Goal: Task Accomplishment & Management: Manage account settings

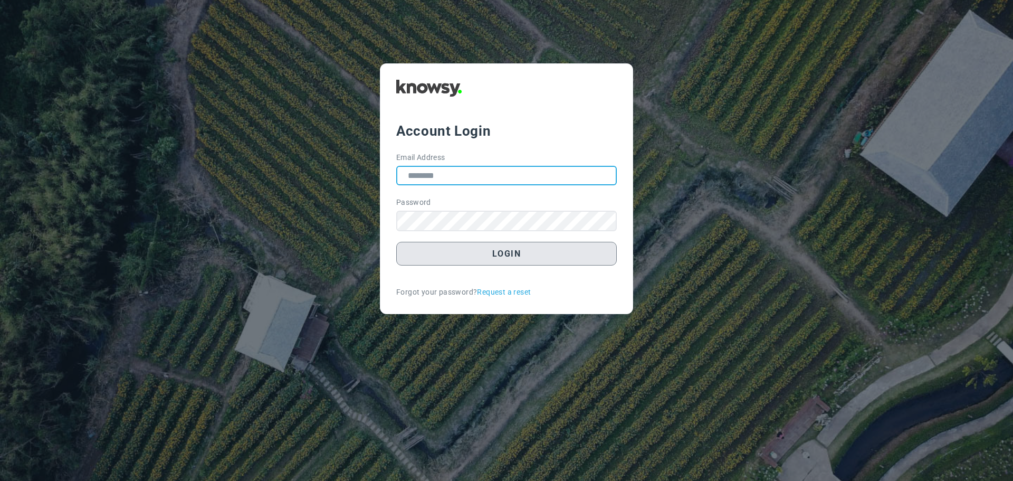
type input "**********"
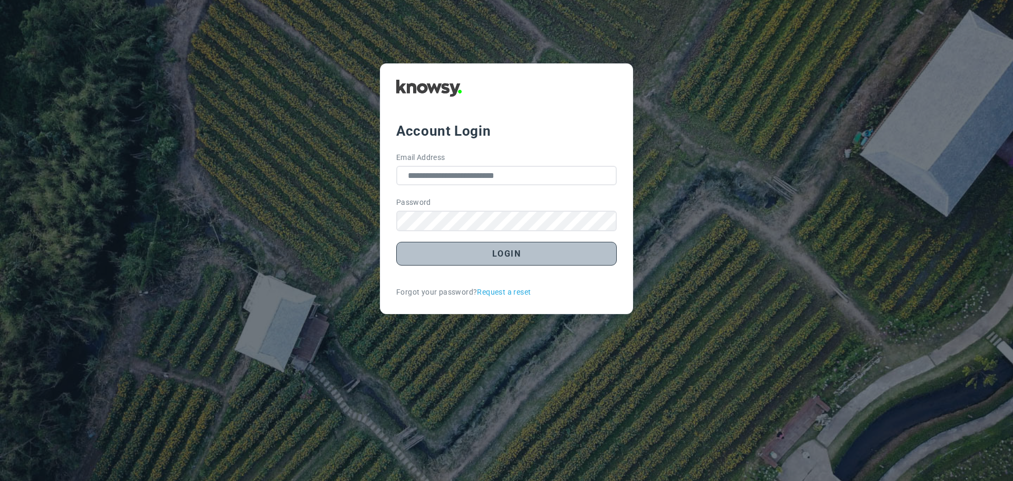
click at [507, 252] on button "Login" at bounding box center [506, 254] width 221 height 24
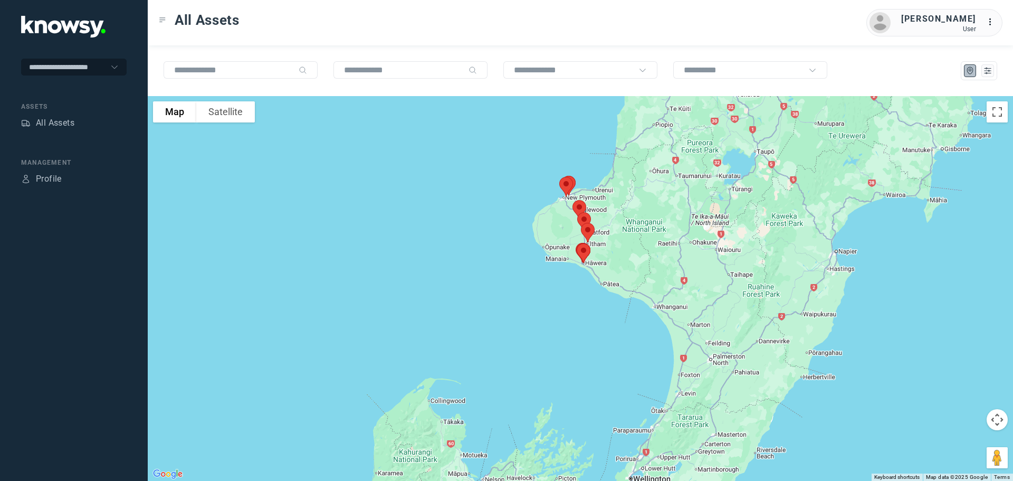
drag, startPoint x: 556, startPoint y: 271, endPoint x: 546, endPoint y: 336, distance: 66.1
click at [546, 336] on div at bounding box center [580, 288] width 865 height 385
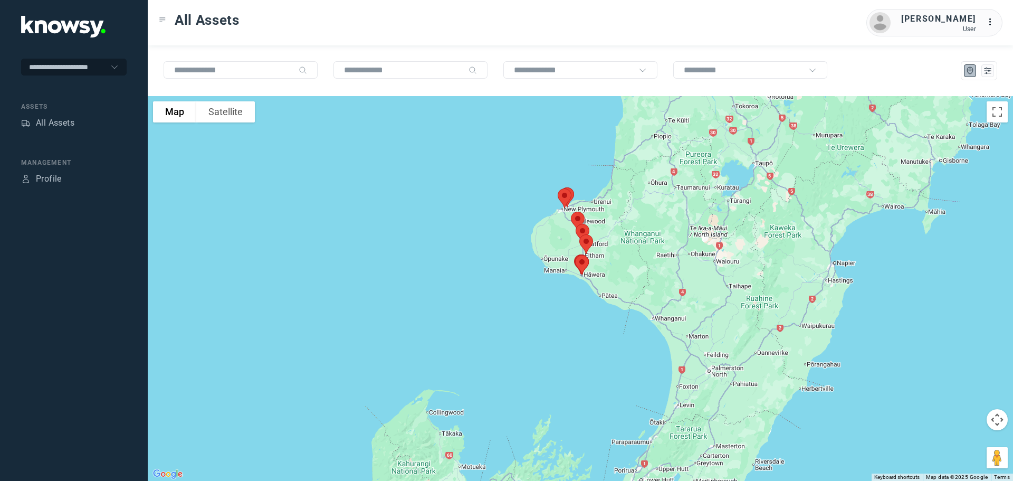
drag, startPoint x: 549, startPoint y: 278, endPoint x: 546, endPoint y: 311, distance: 33.3
click at [547, 311] on div at bounding box center [580, 288] width 865 height 385
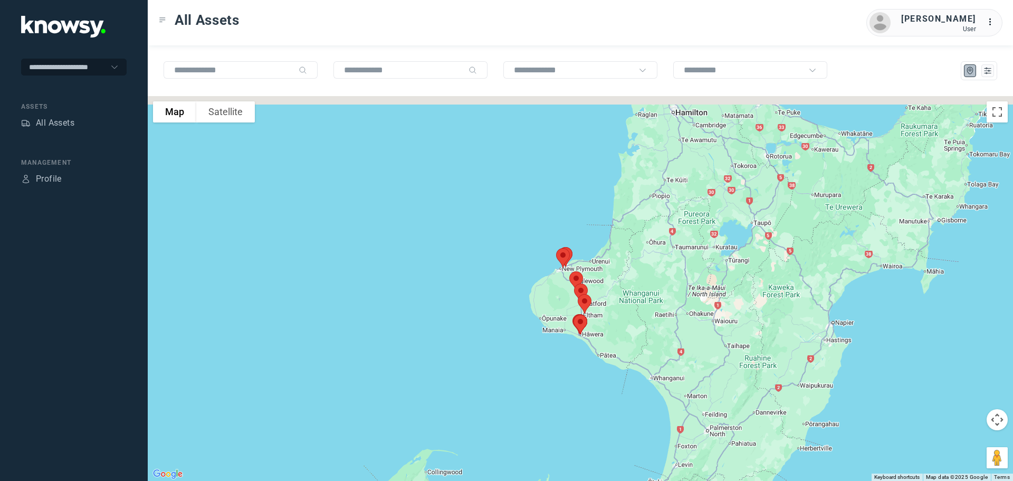
drag, startPoint x: 554, startPoint y: 273, endPoint x: 554, endPoint y: 310, distance: 36.9
click at [556, 310] on div at bounding box center [580, 288] width 865 height 385
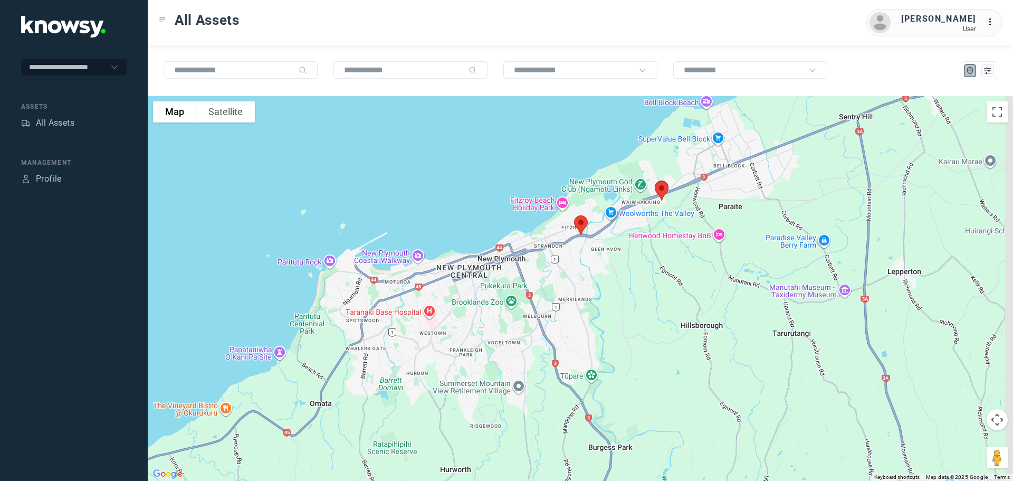
drag, startPoint x: 636, startPoint y: 245, endPoint x: 571, endPoint y: 266, distance: 68.2
click at [571, 266] on div at bounding box center [580, 288] width 865 height 385
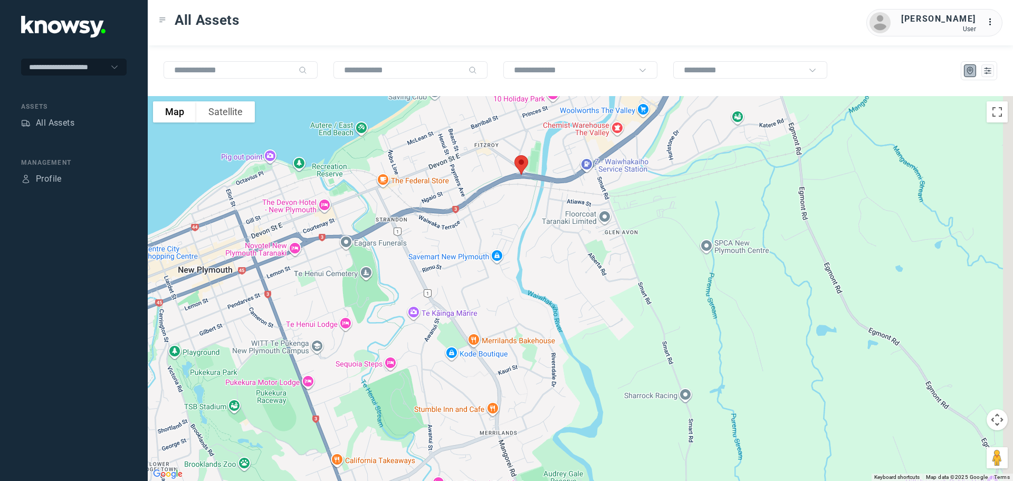
drag, startPoint x: 585, startPoint y: 211, endPoint x: 529, endPoint y: 226, distance: 57.6
click at [529, 226] on div at bounding box center [580, 288] width 865 height 385
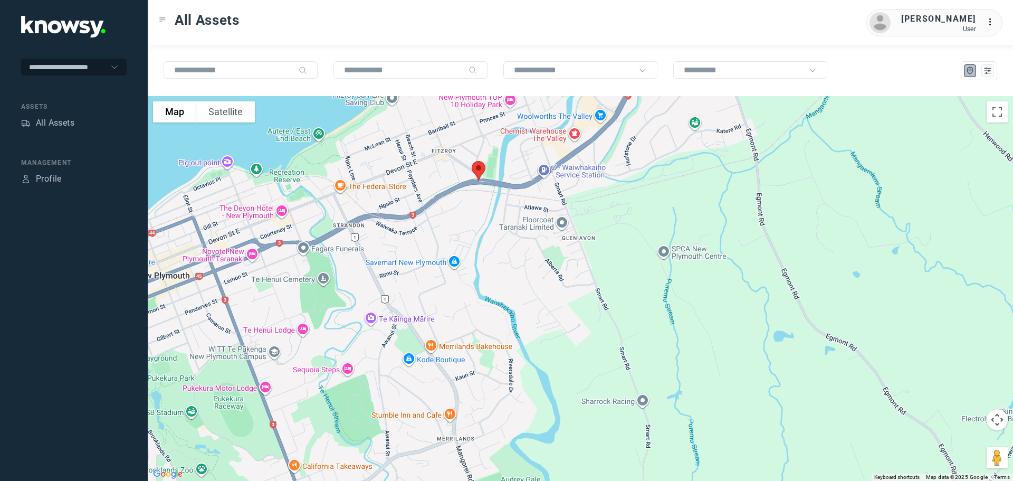
click at [479, 171] on img at bounding box center [479, 171] width 22 height 28
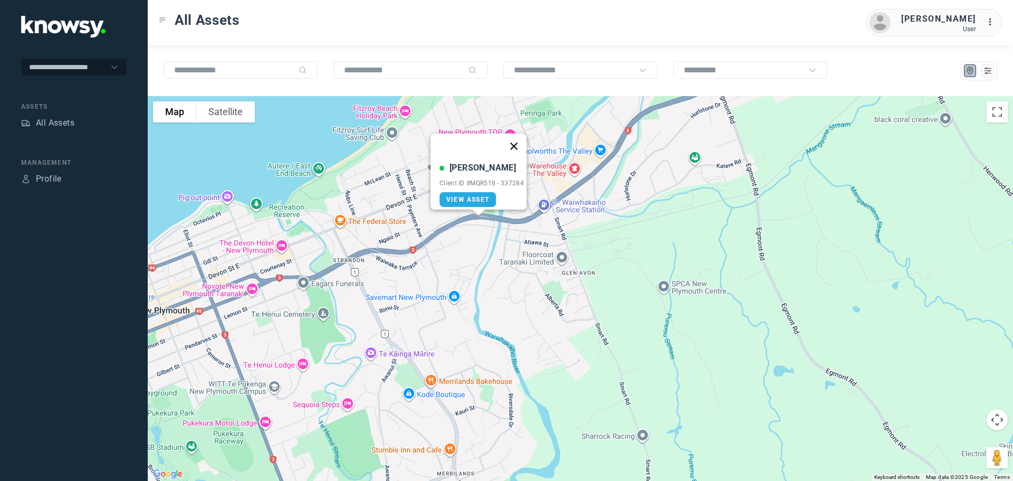
click at [514, 139] on button "Close" at bounding box center [513, 145] width 25 height 25
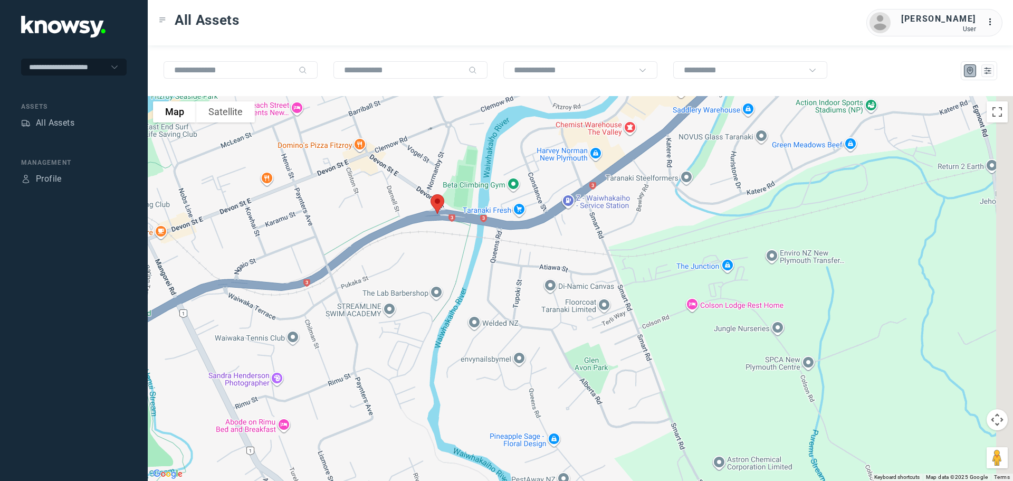
drag, startPoint x: 604, startPoint y: 177, endPoint x: 481, endPoint y: 196, distance: 125.0
click at [481, 196] on div "To navigate, press the arrow keys." at bounding box center [580, 288] width 865 height 385
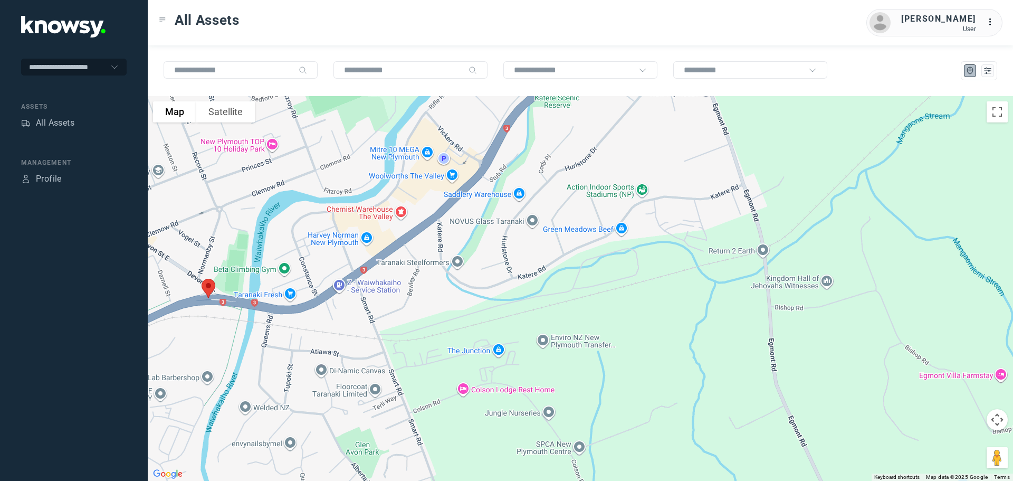
drag, startPoint x: 557, startPoint y: 192, endPoint x: 504, endPoint y: 243, distance: 73.9
click at [502, 247] on div at bounding box center [580, 288] width 865 height 385
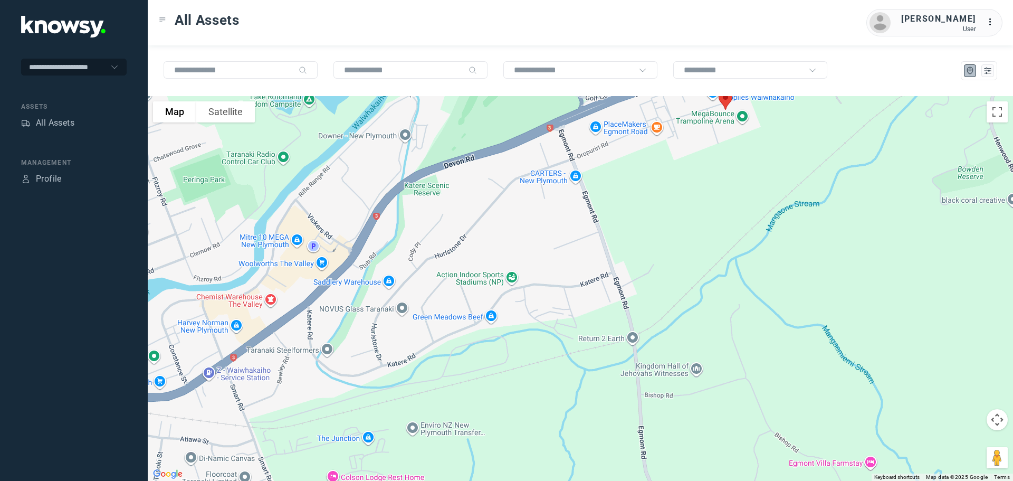
drag, startPoint x: 578, startPoint y: 187, endPoint x: 487, endPoint y: 222, distance: 98.4
click at [487, 222] on div at bounding box center [580, 288] width 865 height 385
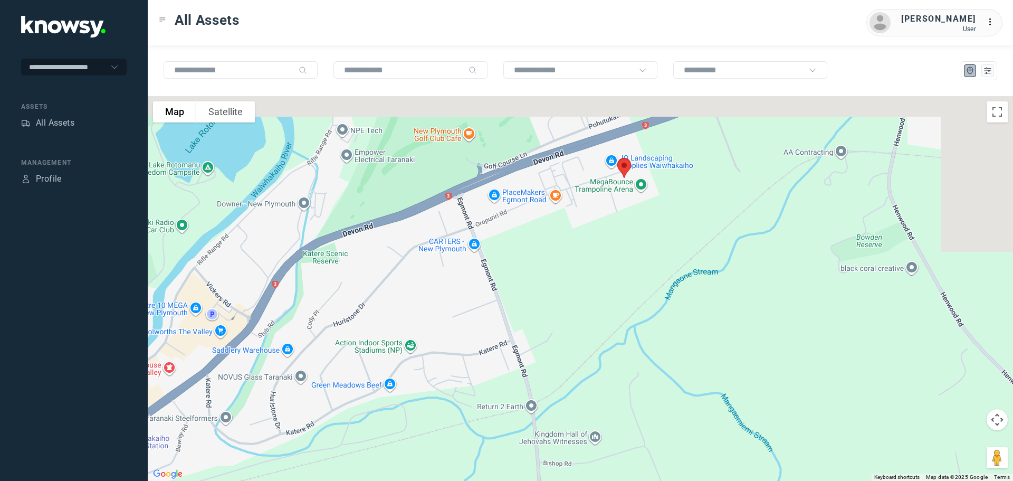
drag, startPoint x: 577, startPoint y: 199, endPoint x: 537, endPoint y: 231, distance: 50.4
click at [537, 231] on div at bounding box center [580, 288] width 865 height 385
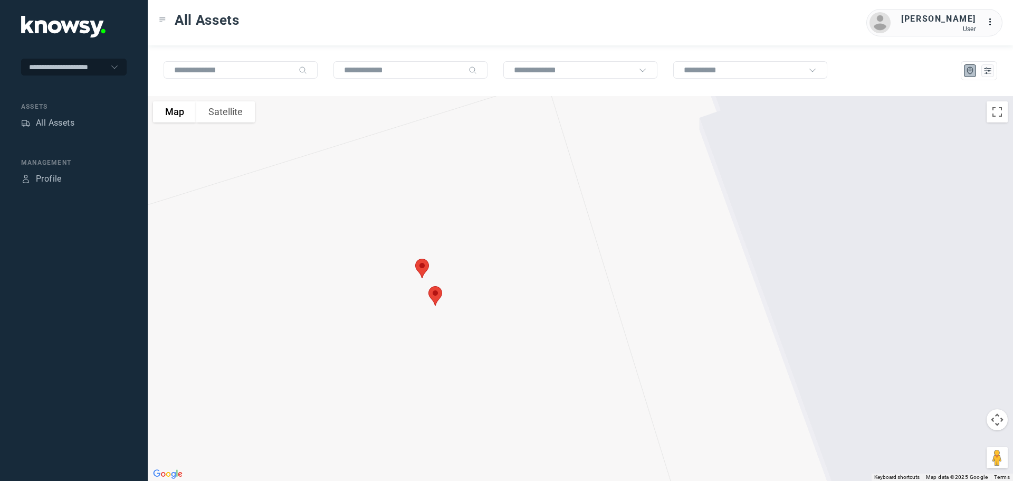
click at [437, 297] on img at bounding box center [435, 296] width 22 height 28
click at [471, 231] on button "Close" at bounding box center [468, 236] width 25 height 25
click at [422, 268] on img at bounding box center [422, 268] width 22 height 28
click at [462, 204] on button "Close" at bounding box center [457, 208] width 25 height 25
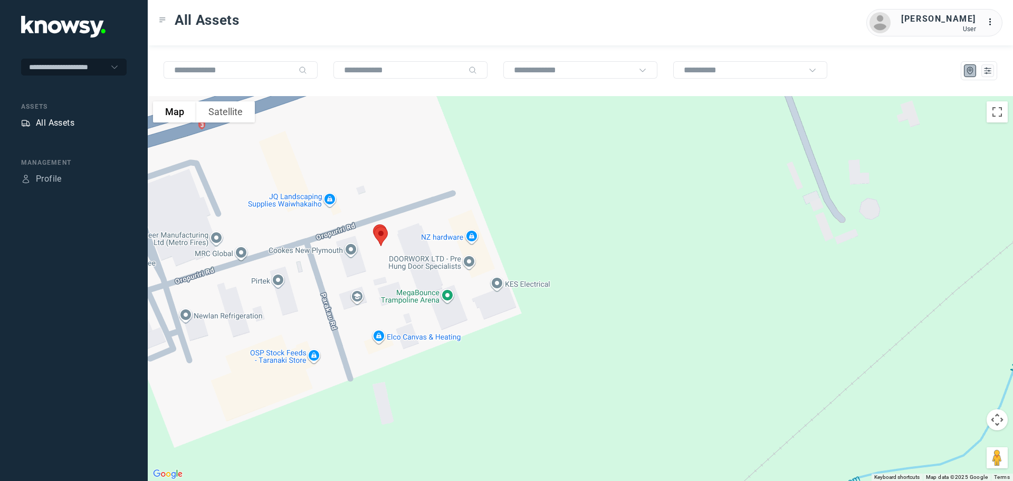
click at [58, 123] on div "All Assets" at bounding box center [55, 123] width 39 height 13
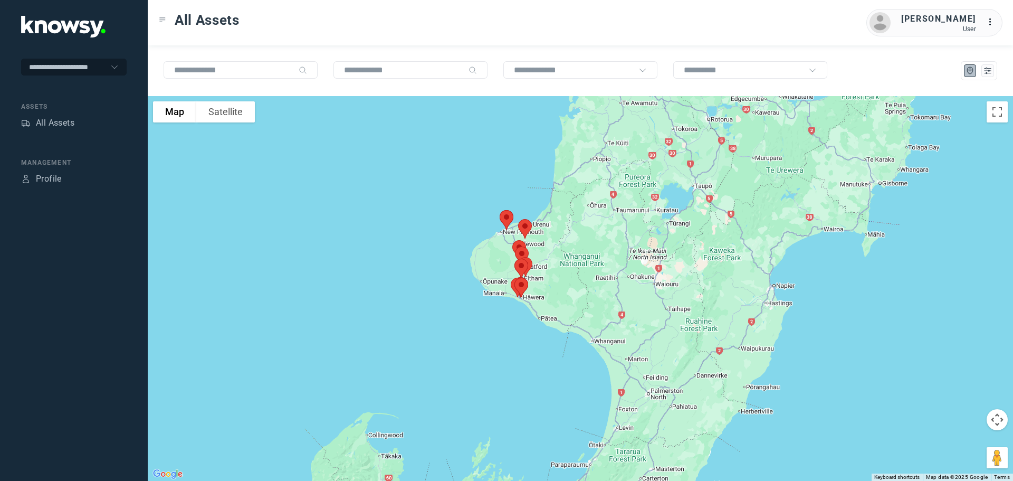
drag, startPoint x: 570, startPoint y: 173, endPoint x: 499, endPoint y: 271, distance: 121.6
click at [499, 271] on div at bounding box center [580, 288] width 865 height 385
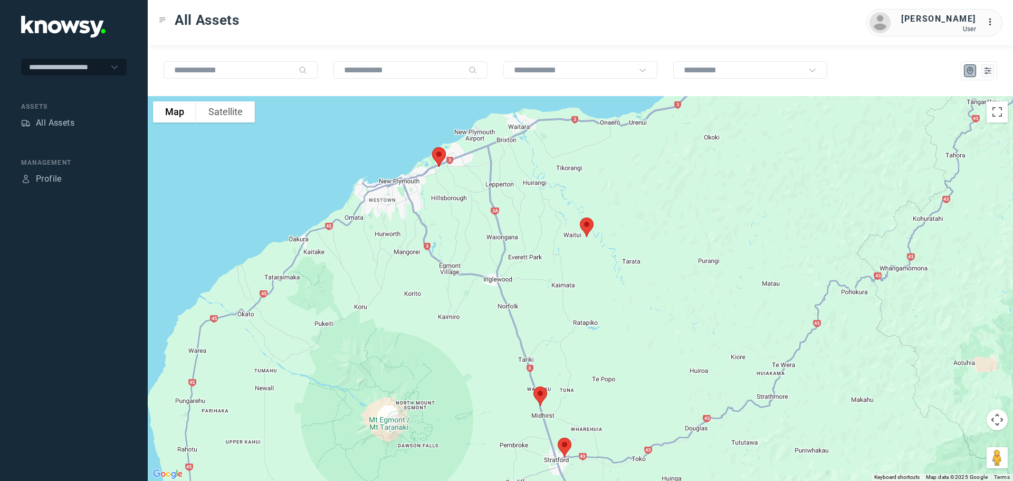
drag, startPoint x: 461, startPoint y: 211, endPoint x: 461, endPoint y: 223, distance: 12.1
click at [462, 222] on div at bounding box center [580, 288] width 865 height 385
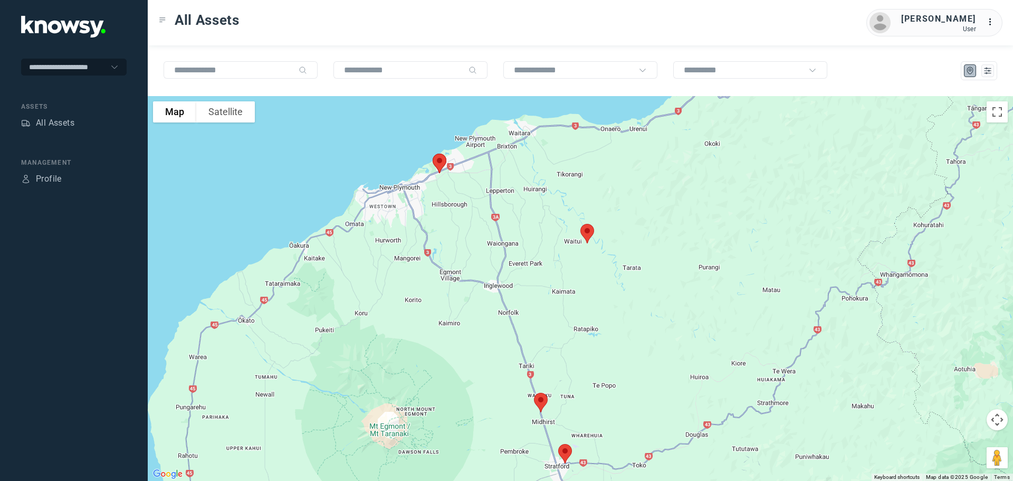
click at [440, 163] on img at bounding box center [439, 163] width 22 height 28
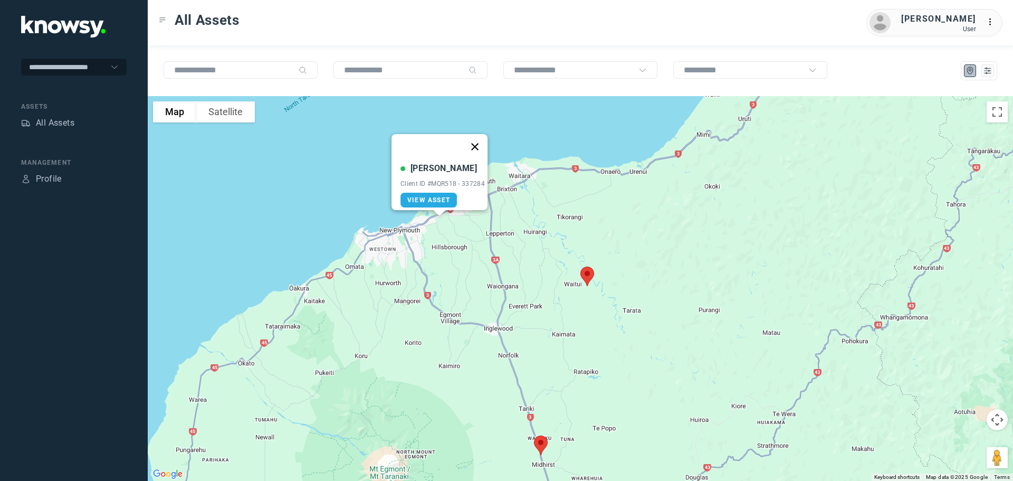
click at [479, 142] on button "Close" at bounding box center [474, 146] width 25 height 25
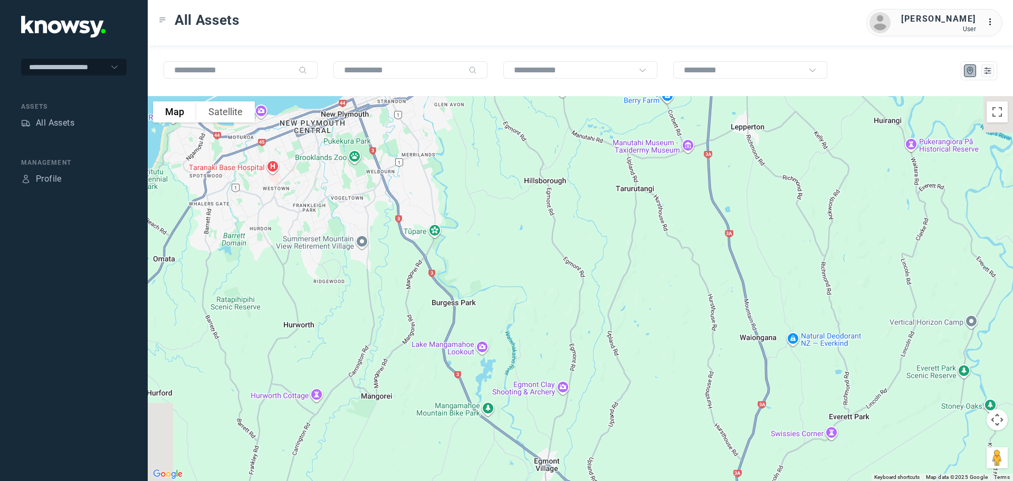
drag, startPoint x: 360, startPoint y: 153, endPoint x: 446, endPoint y: 211, distance: 103.5
click at [446, 211] on div at bounding box center [580, 288] width 865 height 385
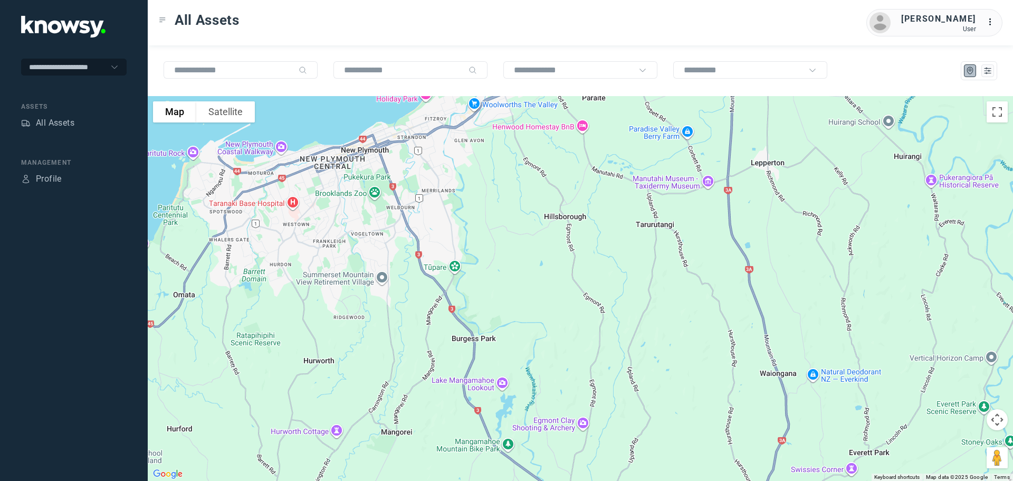
drag, startPoint x: 416, startPoint y: 181, endPoint x: 430, endPoint y: 230, distance: 50.6
click at [430, 230] on div at bounding box center [580, 288] width 865 height 385
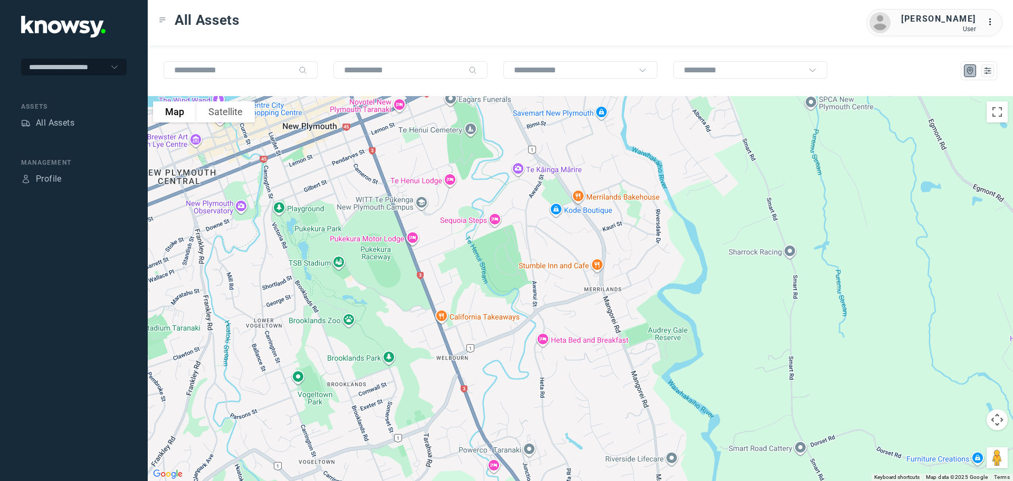
drag, startPoint x: 378, startPoint y: 179, endPoint x: 501, endPoint y: 315, distance: 183.0
click at [501, 315] on div at bounding box center [580, 288] width 865 height 385
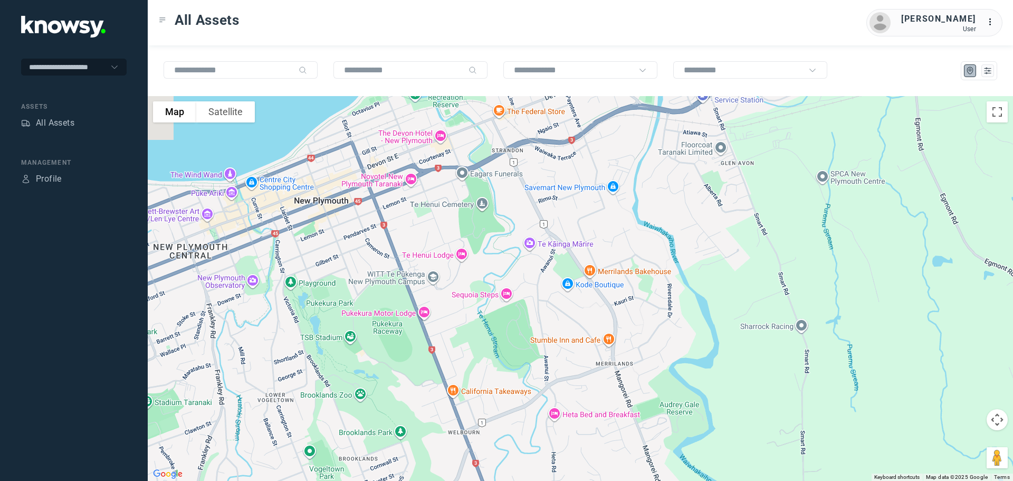
drag, startPoint x: 415, startPoint y: 158, endPoint x: 435, endPoint y: 261, distance: 104.2
click at [435, 261] on div at bounding box center [580, 288] width 865 height 385
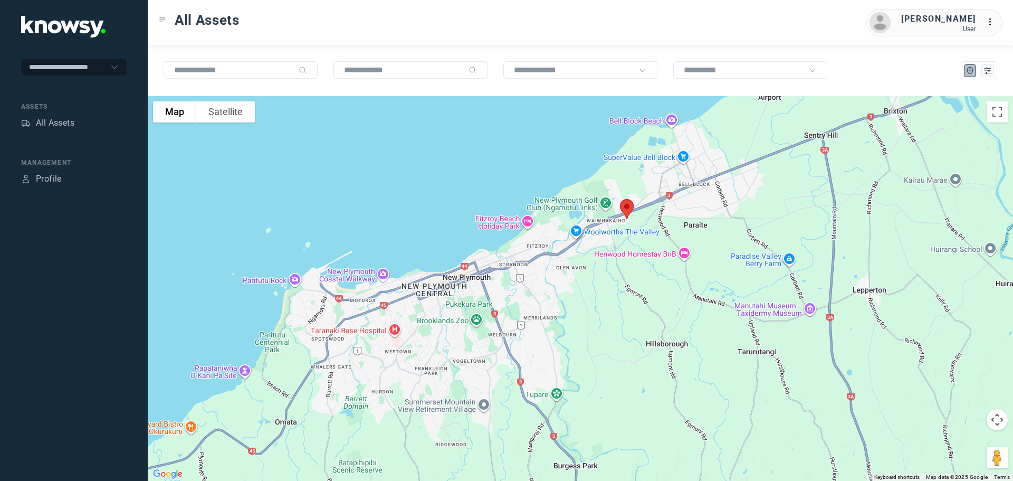
click at [630, 211] on img at bounding box center [627, 209] width 22 height 28
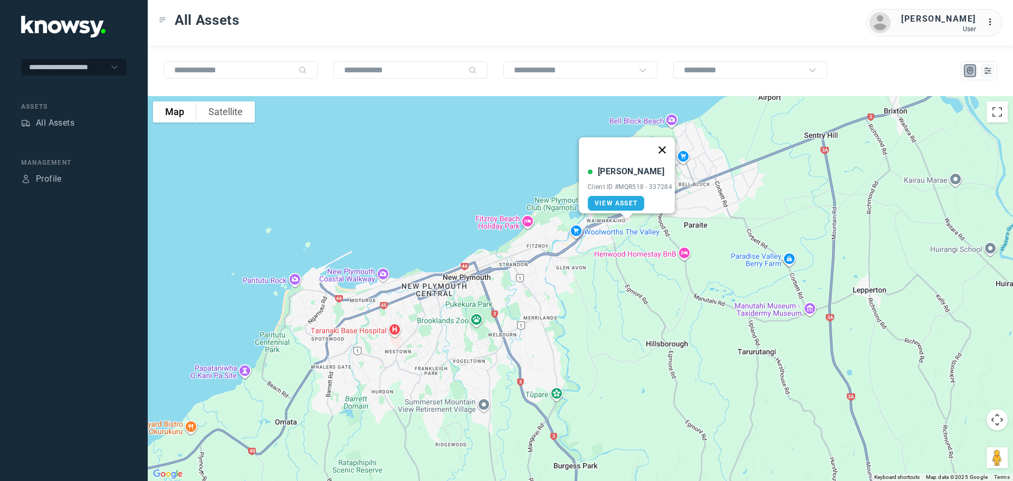
click at [667, 141] on button "Close" at bounding box center [662, 149] width 25 height 25
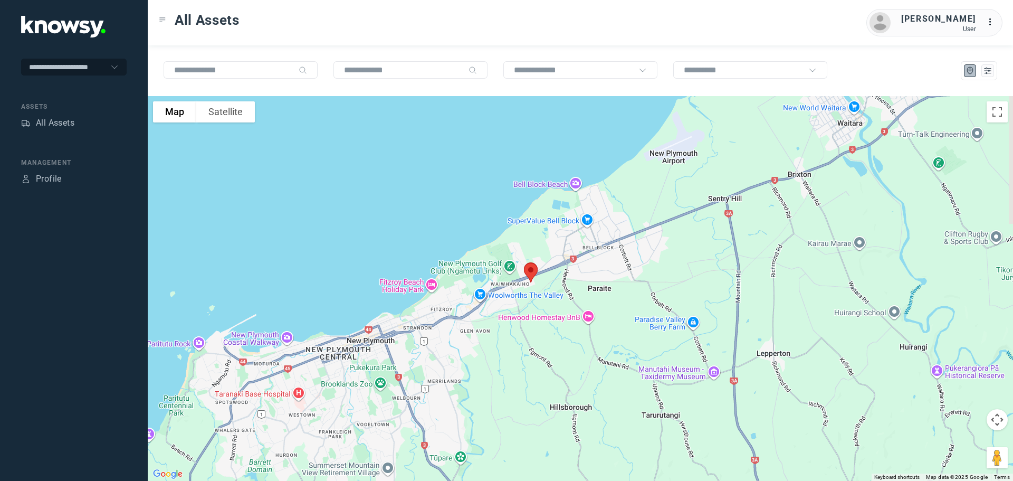
drag, startPoint x: 674, startPoint y: 266, endPoint x: 578, endPoint y: 331, distance: 116.1
click at [578, 331] on div at bounding box center [580, 288] width 865 height 385
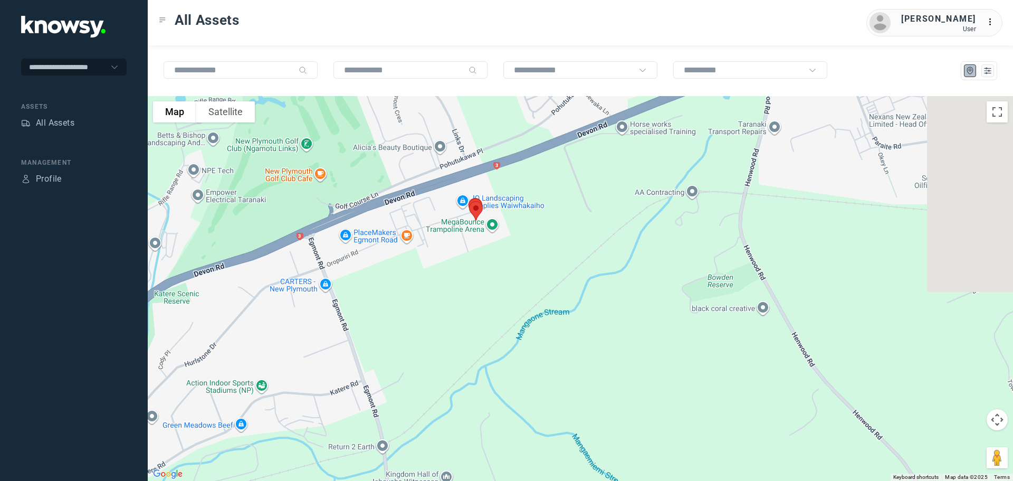
drag, startPoint x: 393, startPoint y: 139, endPoint x: 598, endPoint y: 388, distance: 322.0
click at [600, 389] on div at bounding box center [580, 288] width 865 height 385
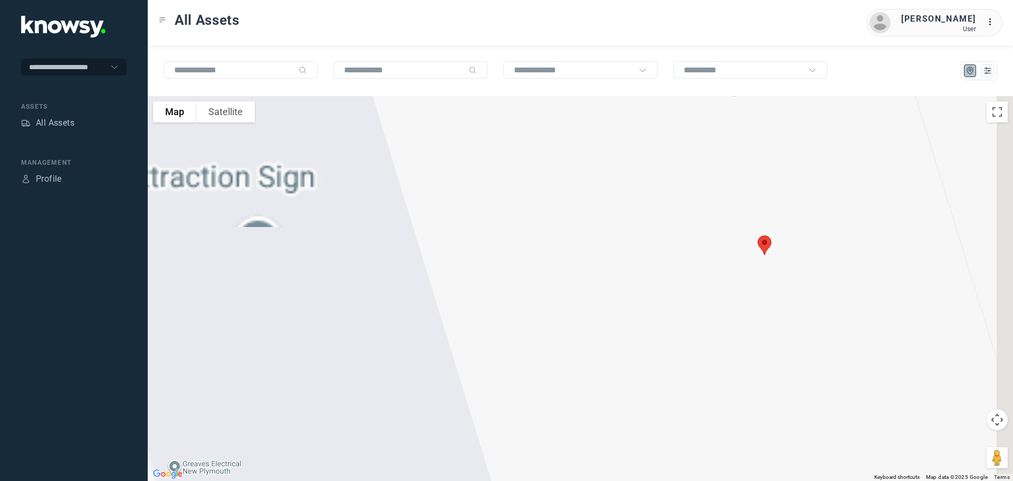
drag, startPoint x: 706, startPoint y: 233, endPoint x: 474, endPoint y: 506, distance: 357.9
click at [474, 480] on html "**********" at bounding box center [506, 240] width 1013 height 481
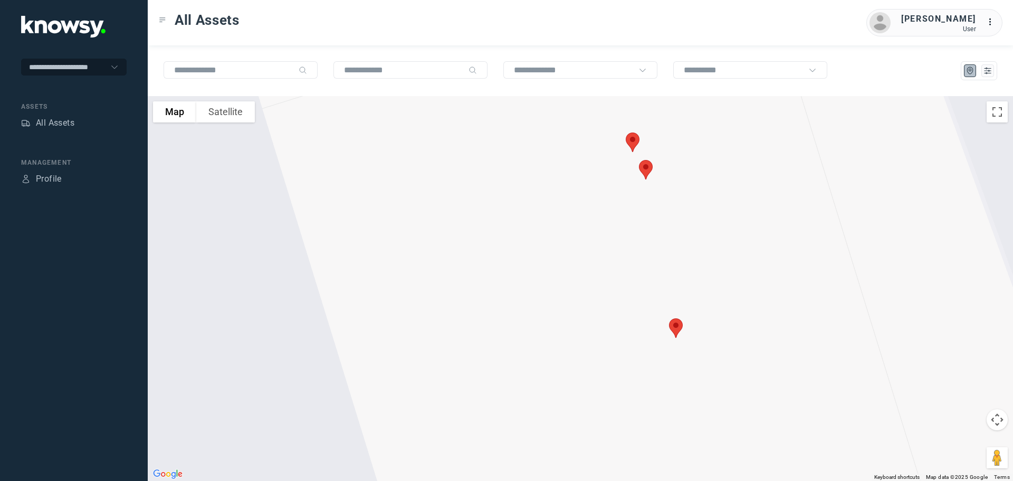
drag, startPoint x: 492, startPoint y: 346, endPoint x: 527, endPoint y: 506, distance: 163.1
click at [527, 480] on html "**********" at bounding box center [506, 240] width 1013 height 481
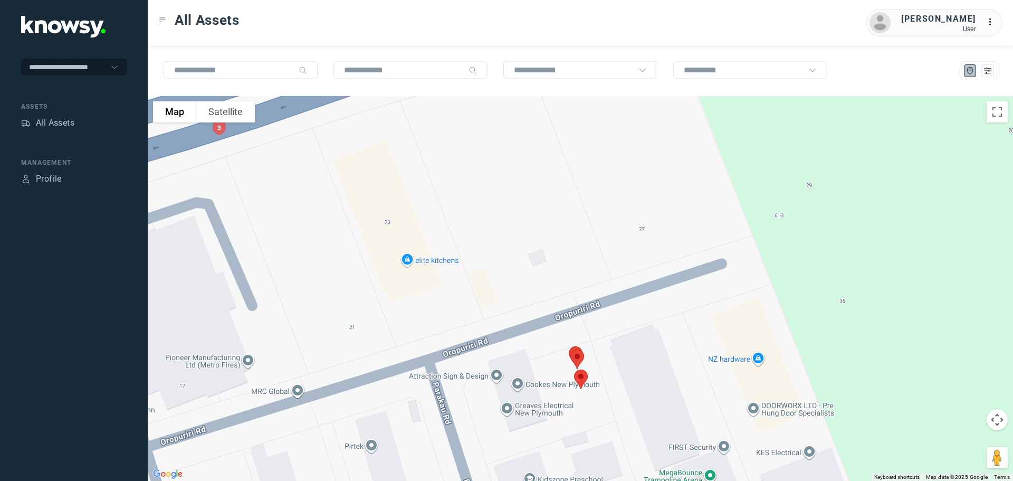
drag, startPoint x: 471, startPoint y: 436, endPoint x: 641, endPoint y: 228, distance: 268.5
click at [641, 228] on div at bounding box center [580, 288] width 865 height 385
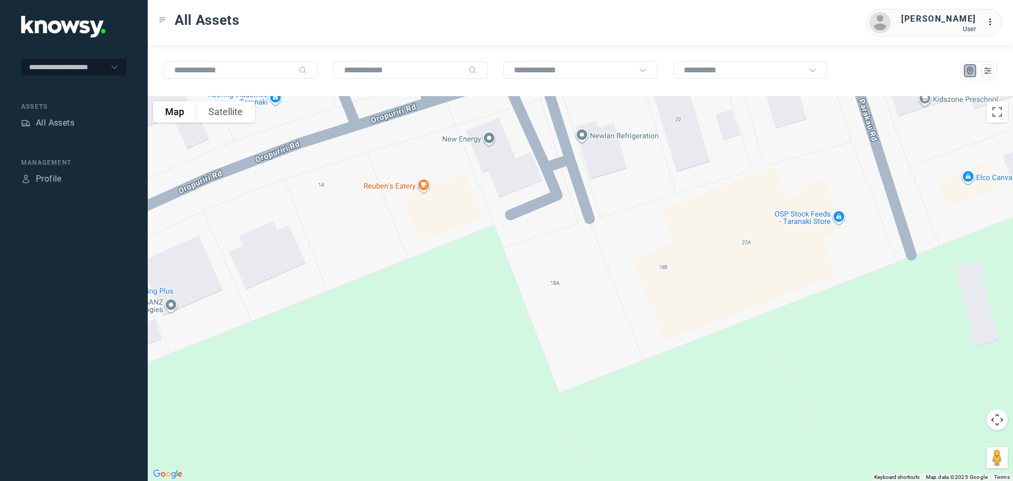
drag, startPoint x: 511, startPoint y: 302, endPoint x: 588, endPoint y: 263, distance: 86.4
click at [588, 263] on div at bounding box center [580, 288] width 865 height 385
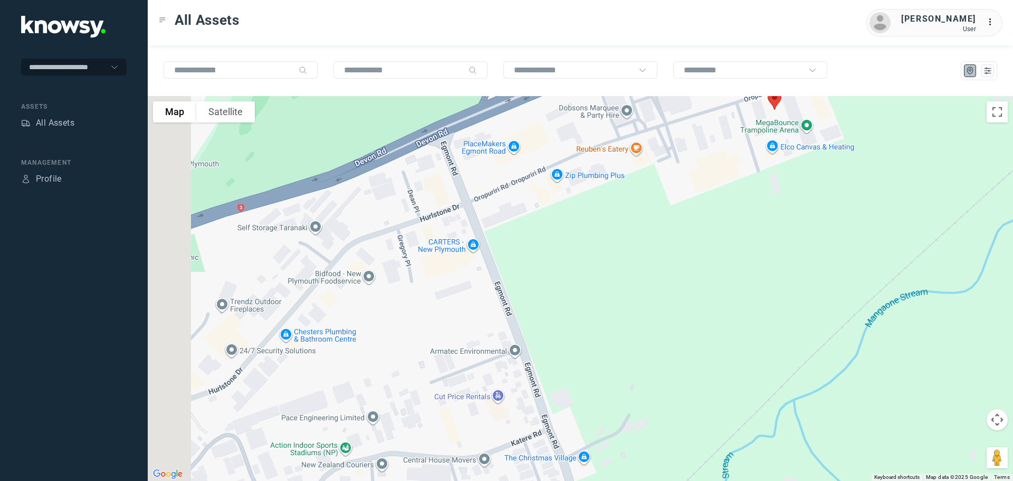
drag, startPoint x: 369, startPoint y: 316, endPoint x: 550, endPoint y: 245, distance: 194.3
click at [550, 245] on div at bounding box center [580, 288] width 865 height 385
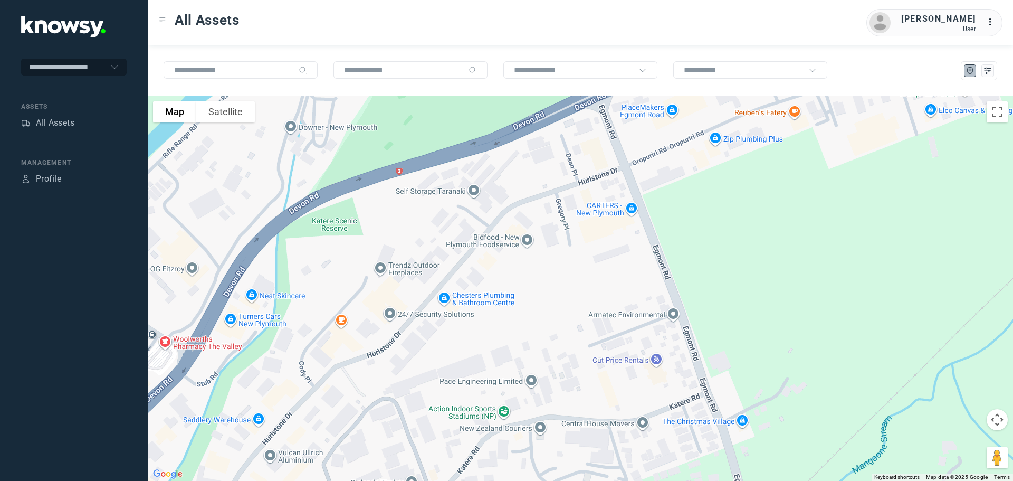
drag, startPoint x: 479, startPoint y: 235, endPoint x: 492, endPoint y: 225, distance: 17.0
click at [492, 225] on div at bounding box center [580, 288] width 865 height 385
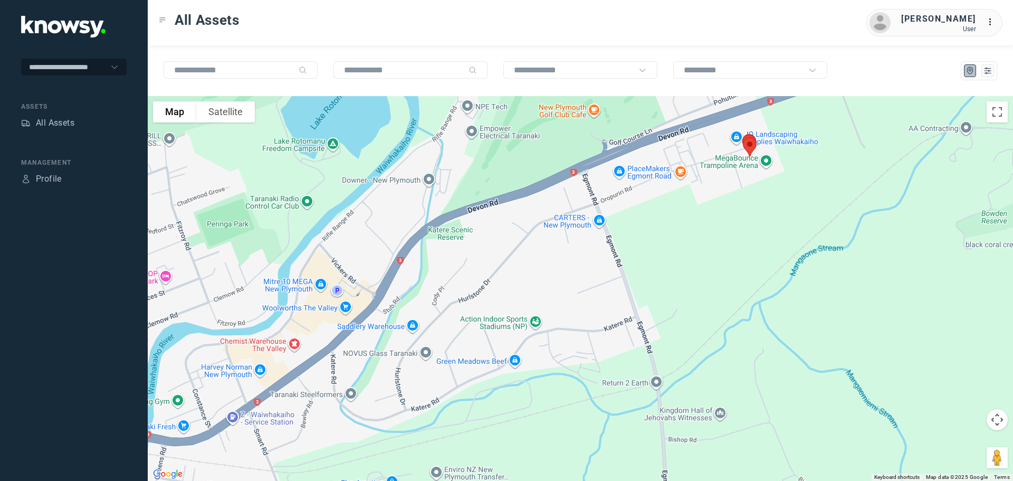
drag, startPoint x: 367, startPoint y: 361, endPoint x: 479, endPoint y: 211, distance: 187.9
click at [473, 215] on div at bounding box center [580, 288] width 865 height 385
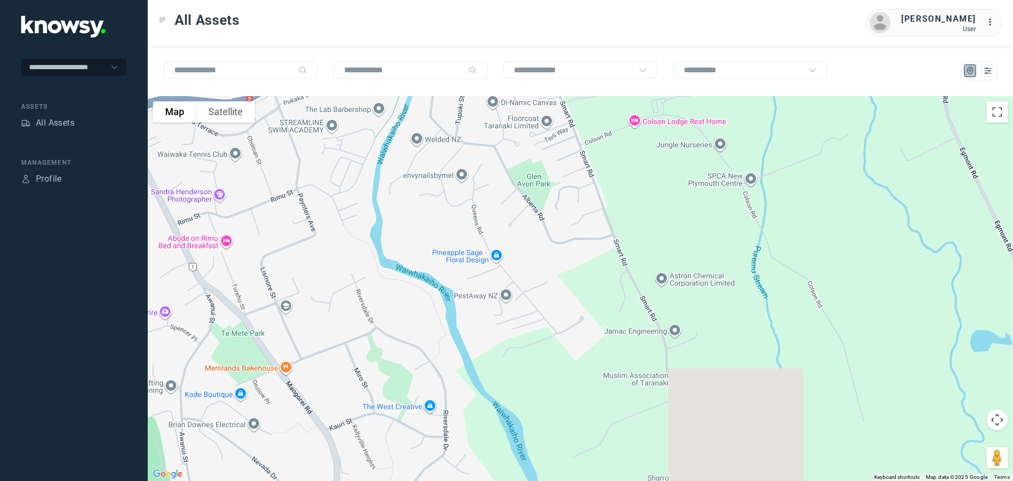
drag, startPoint x: 448, startPoint y: 217, endPoint x: 478, endPoint y: 175, distance: 51.4
click at [478, 175] on div at bounding box center [580, 288] width 865 height 385
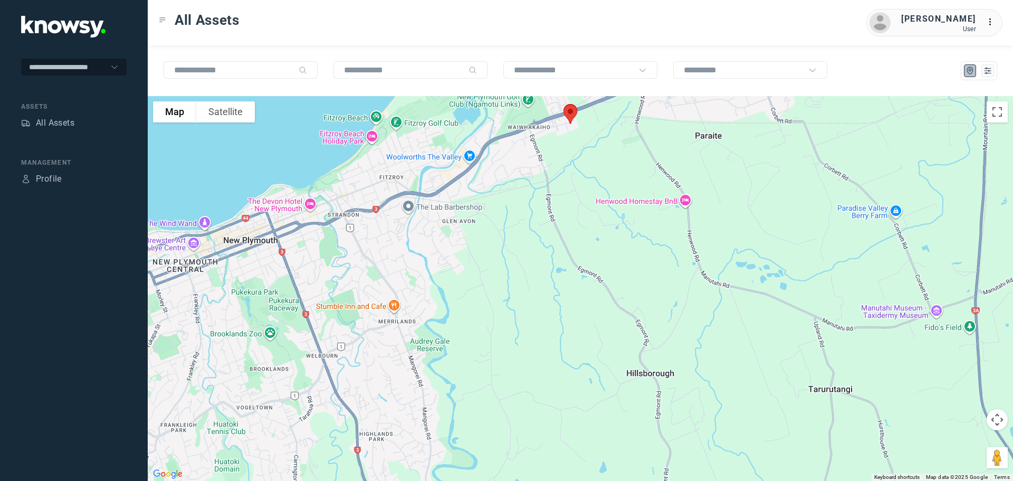
drag, startPoint x: 312, startPoint y: 264, endPoint x: 418, endPoint y: 252, distance: 107.2
click at [419, 251] on div at bounding box center [580, 288] width 865 height 385
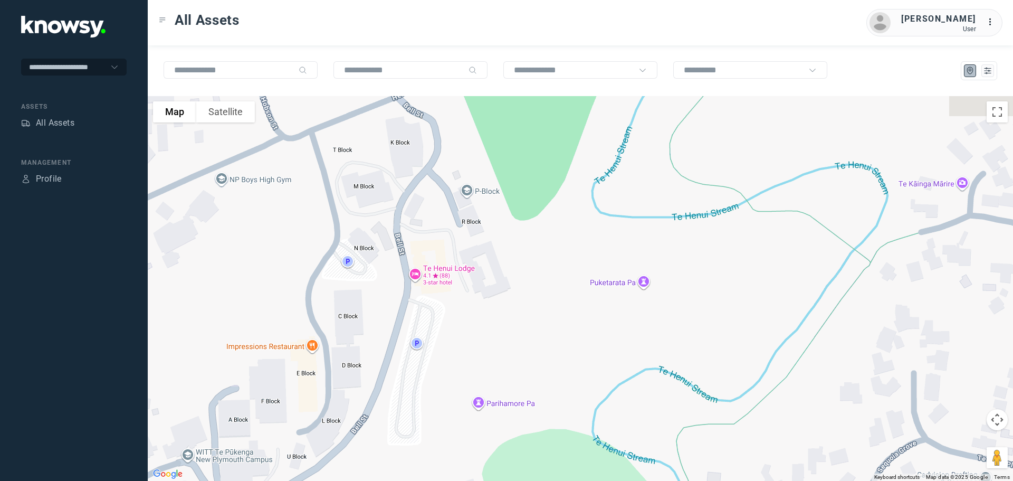
drag, startPoint x: 399, startPoint y: 202, endPoint x: 392, endPoint y: 281, distance: 79.4
click at [392, 281] on div at bounding box center [580, 288] width 865 height 385
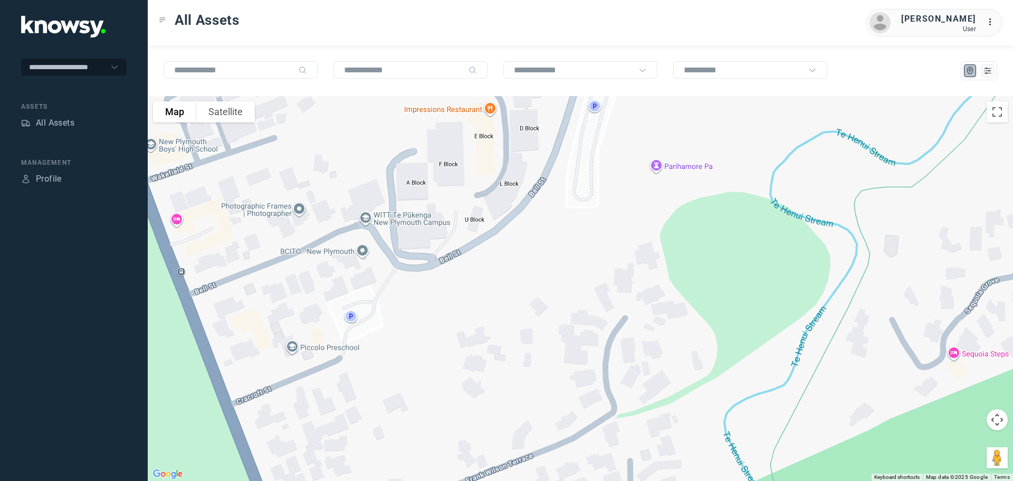
drag, startPoint x: 378, startPoint y: 385, endPoint x: 560, endPoint y: 131, distance: 312.3
click at [560, 131] on div at bounding box center [580, 288] width 865 height 385
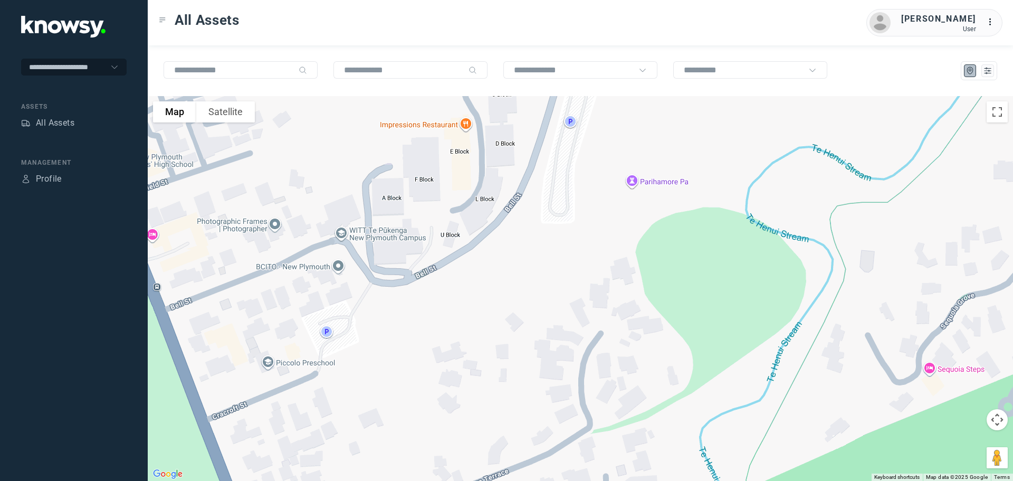
drag, startPoint x: 246, startPoint y: 321, endPoint x: 222, endPoint y: 335, distance: 27.4
click at [222, 335] on div at bounding box center [580, 288] width 865 height 385
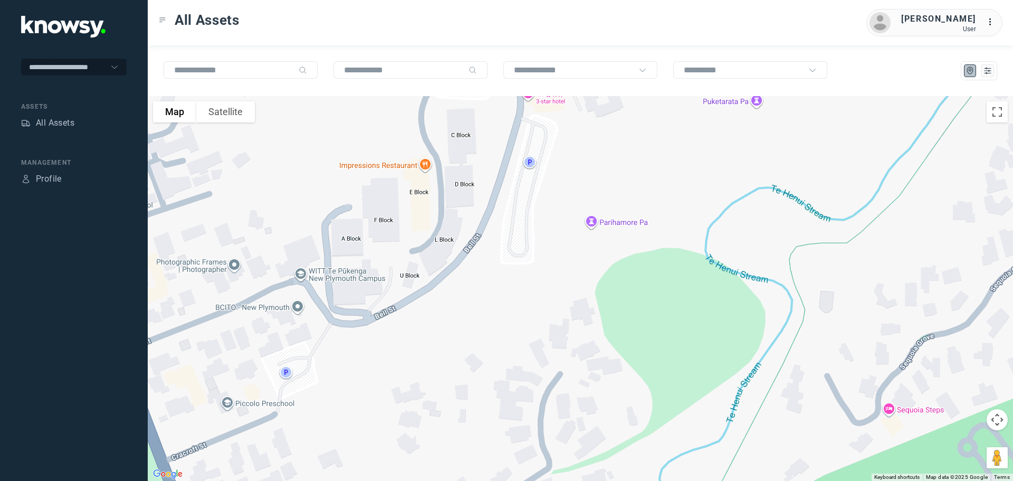
drag, startPoint x: 401, startPoint y: 216, endPoint x: 365, endPoint y: 253, distance: 51.5
click at [365, 253] on div at bounding box center [580, 288] width 865 height 385
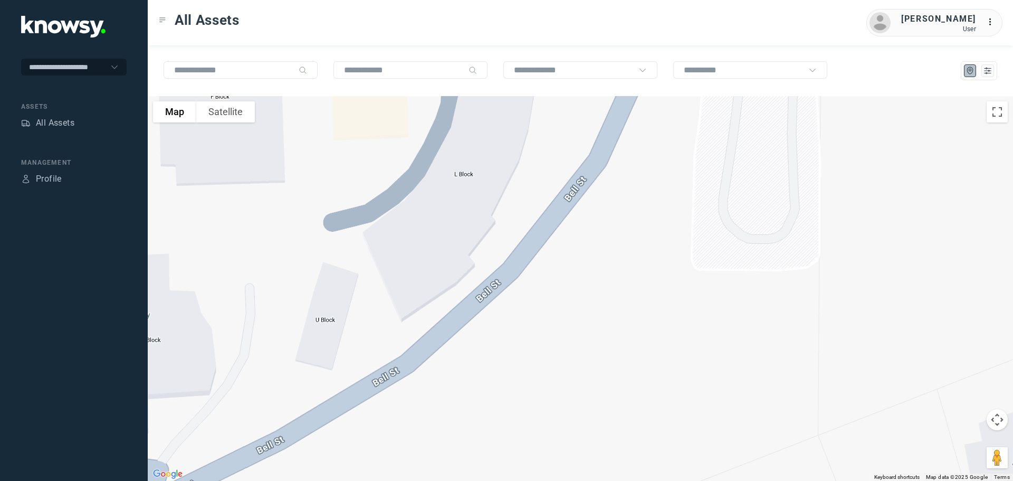
drag, startPoint x: 325, startPoint y: 258, endPoint x: 258, endPoint y: 352, distance: 115.9
click at [258, 352] on div at bounding box center [580, 288] width 865 height 385
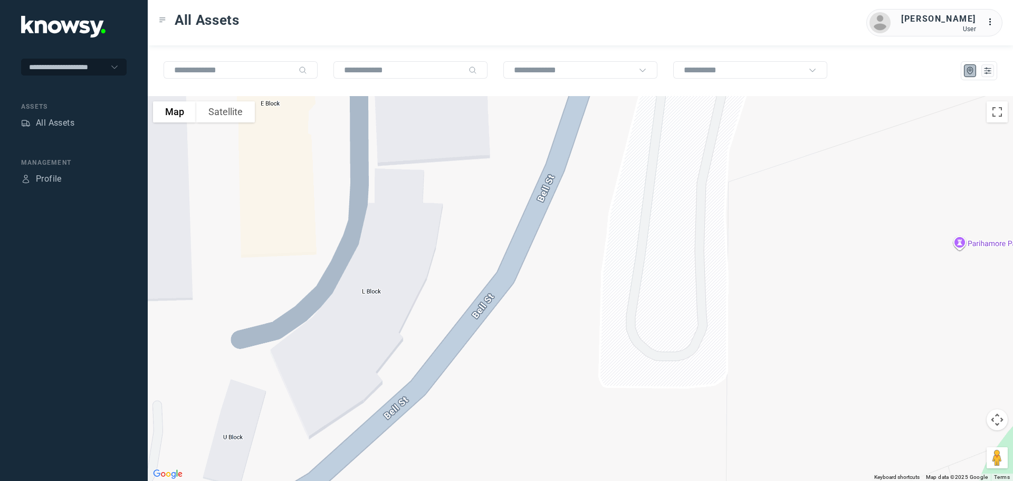
drag, startPoint x: 338, startPoint y: 301, endPoint x: 275, endPoint y: 372, distance: 94.6
click at [277, 372] on div at bounding box center [580, 288] width 865 height 385
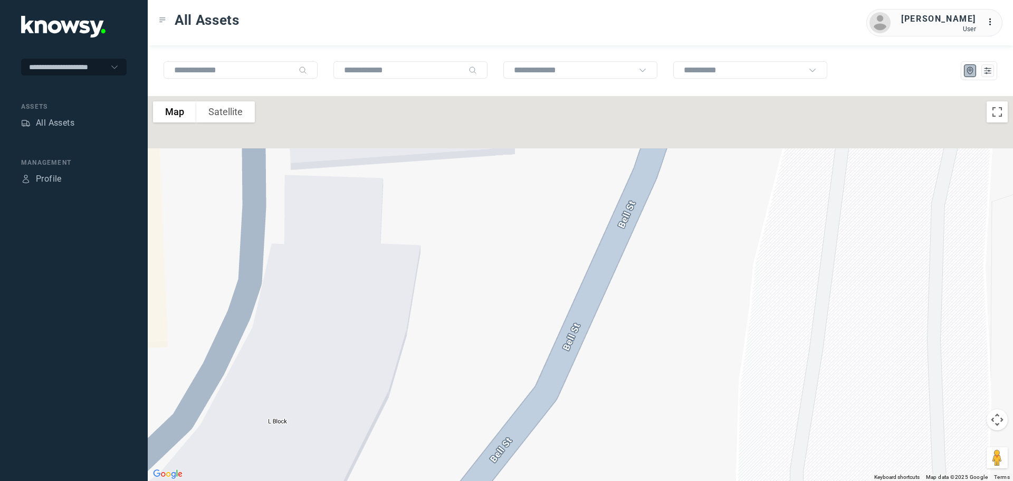
drag, startPoint x: 419, startPoint y: 237, endPoint x: 323, endPoint y: 375, distance: 167.9
click at [323, 380] on div at bounding box center [580, 288] width 865 height 385
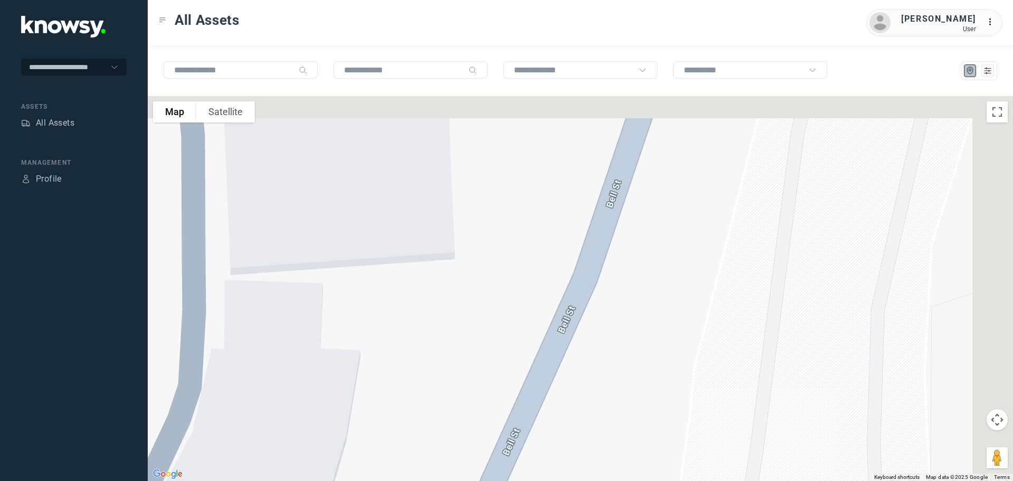
drag, startPoint x: 314, startPoint y: 372, endPoint x: 300, endPoint y: 403, distance: 33.5
click at [282, 425] on div at bounding box center [580, 288] width 865 height 385
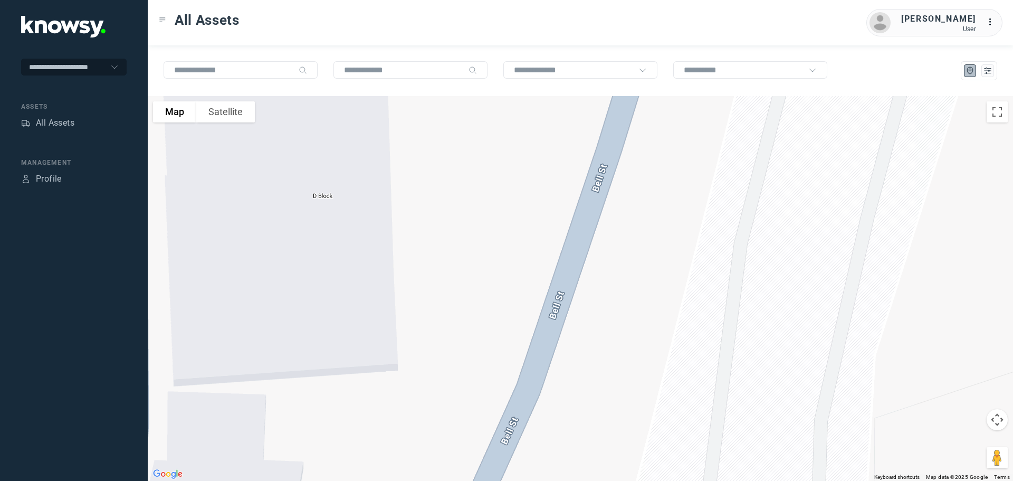
drag, startPoint x: 394, startPoint y: 327, endPoint x: 370, endPoint y: 388, distance: 65.4
click at [346, 421] on div at bounding box center [580, 288] width 865 height 385
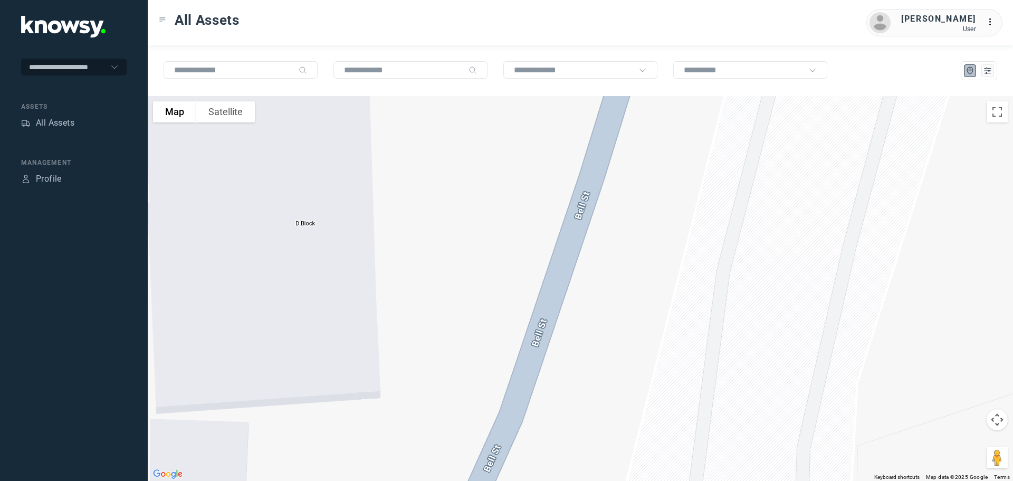
drag, startPoint x: 426, startPoint y: 319, endPoint x: 305, endPoint y: 504, distance: 221.9
click at [305, 480] on html "**********" at bounding box center [506, 240] width 1013 height 481
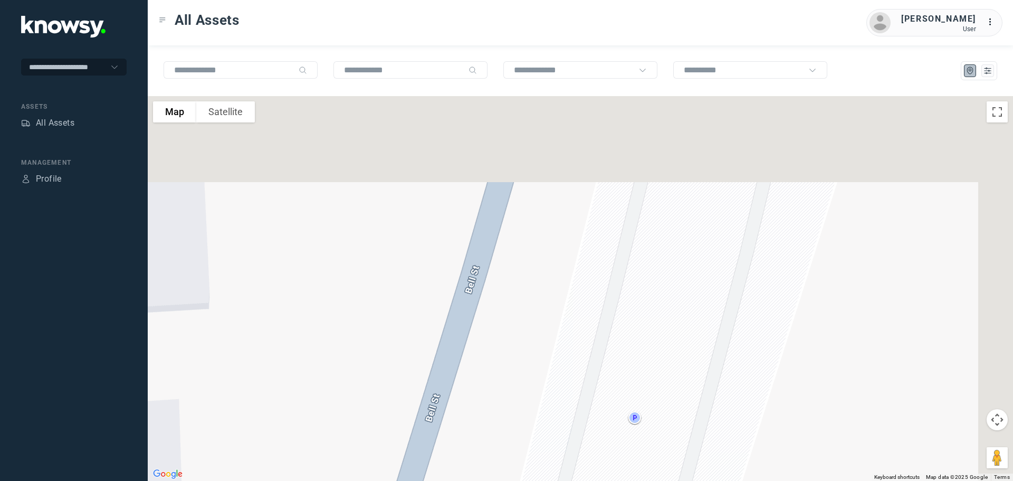
drag, startPoint x: 331, startPoint y: 428, endPoint x: 312, endPoint y: 464, distance: 40.6
click at [312, 464] on div at bounding box center [580, 288] width 865 height 385
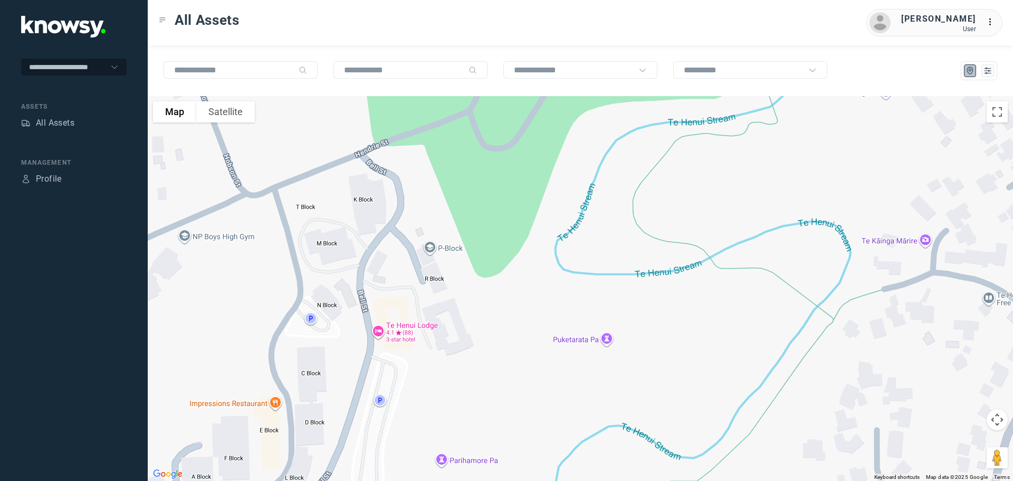
drag, startPoint x: 358, startPoint y: 165, endPoint x: 345, endPoint y: 235, distance: 71.4
click at [345, 235] on div at bounding box center [580, 288] width 865 height 385
